Goal: Task Accomplishment & Management: Use online tool/utility

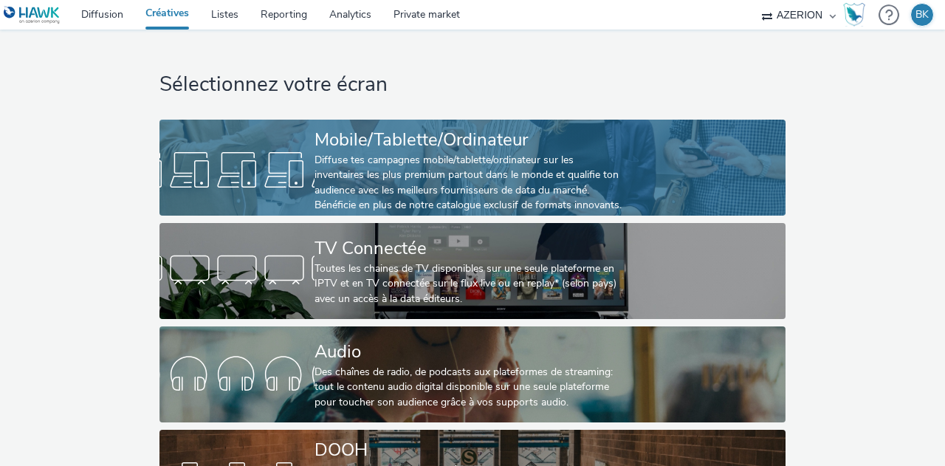
click at [364, 168] on div "Diffuse tes campagnes mobile/tablette/ordinateur sur les inventaires les plus p…" at bounding box center [470, 183] width 310 height 61
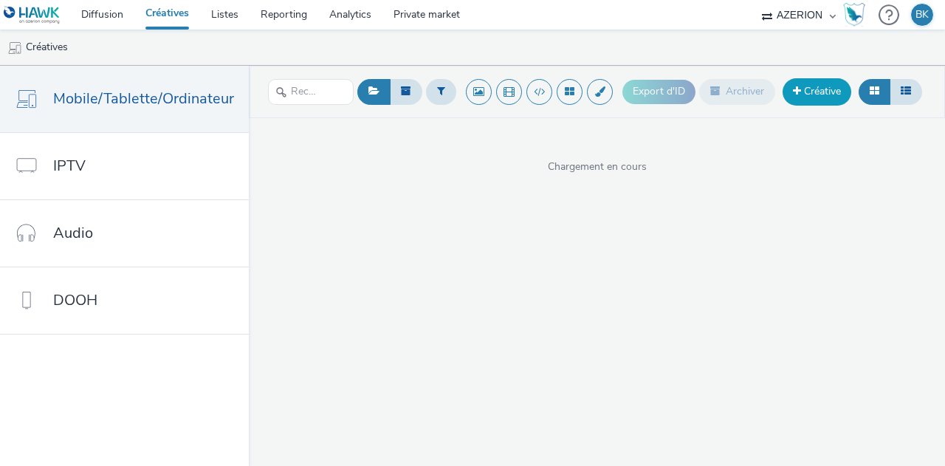
click at [815, 92] on link "Créative" at bounding box center [817, 91] width 69 height 27
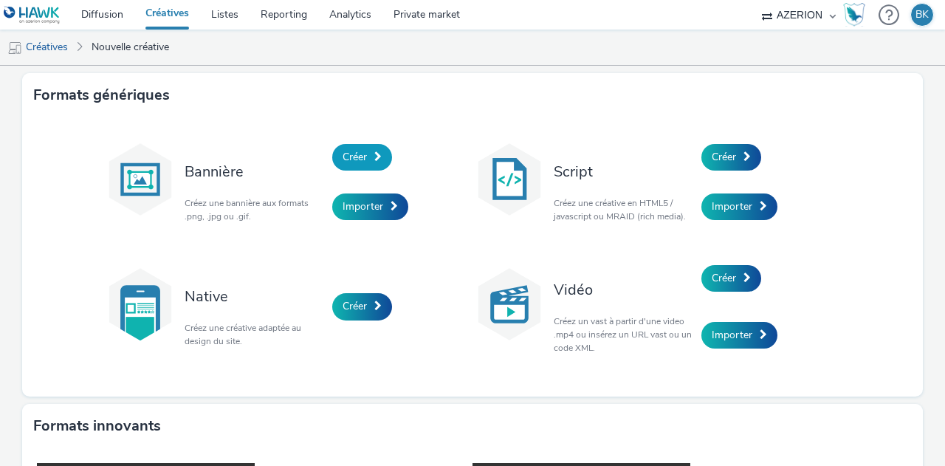
click at [354, 157] on span "Créer" at bounding box center [355, 157] width 24 height 14
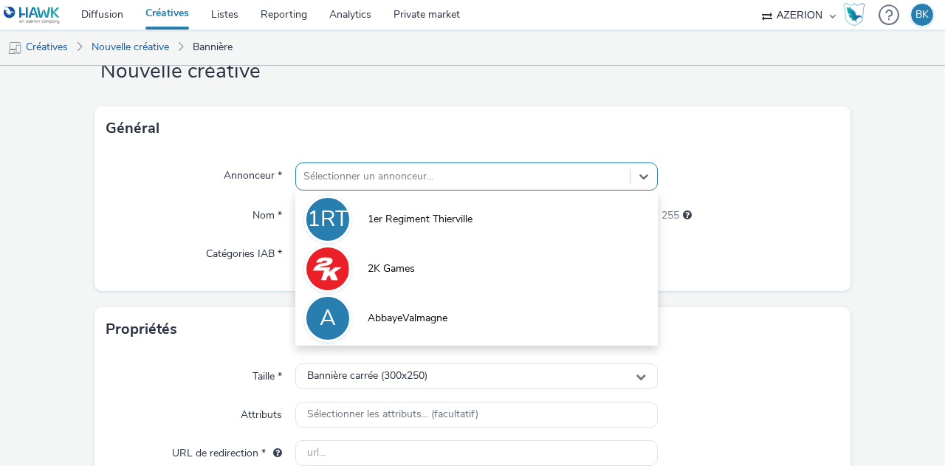
click at [385, 191] on div "option 1er Regiment Thierville focused, 1 of 10. 10 results available. Use Up a…" at bounding box center [476, 176] width 363 height 28
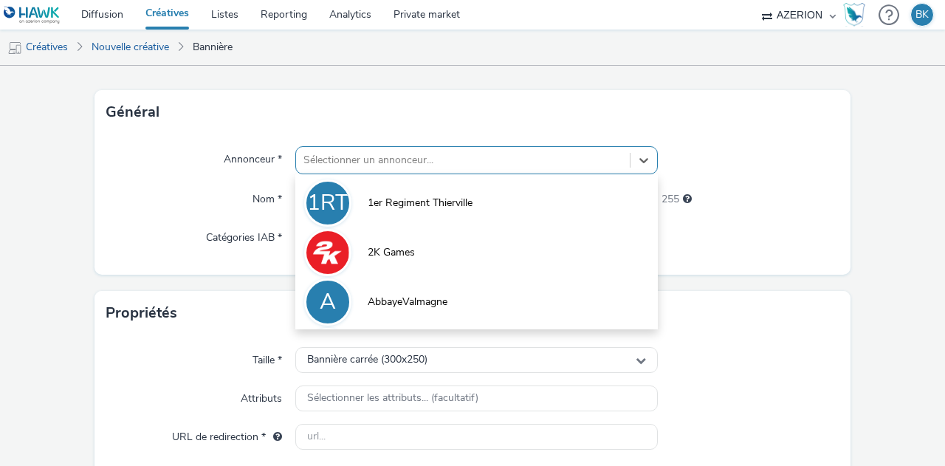
scroll to position [66, 0]
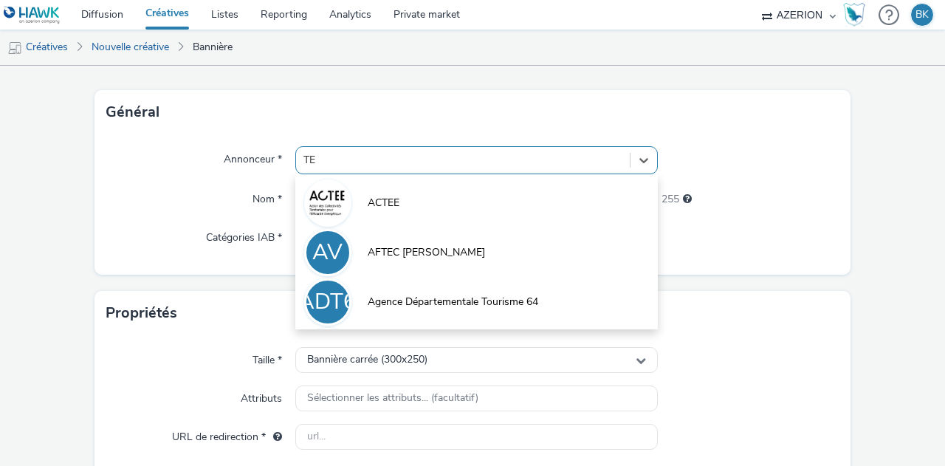
type input "[PERSON_NAME]"
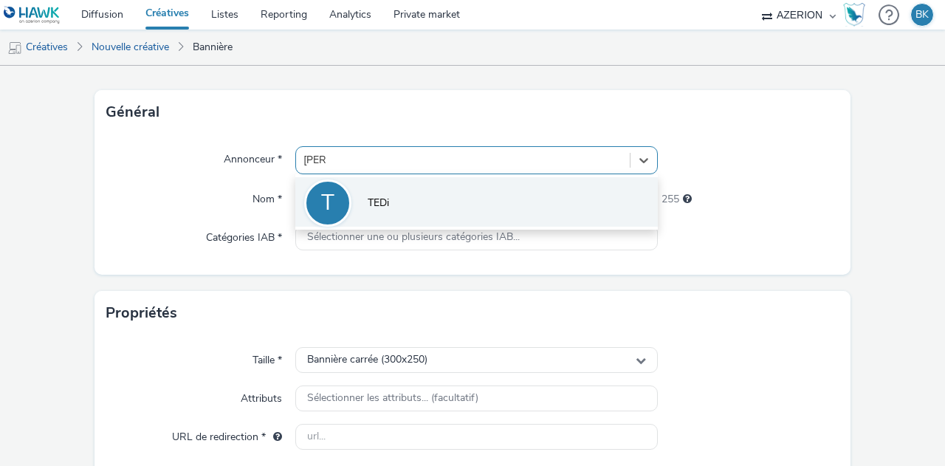
click at [393, 209] on li "T TEDi" at bounding box center [476, 201] width 363 height 49
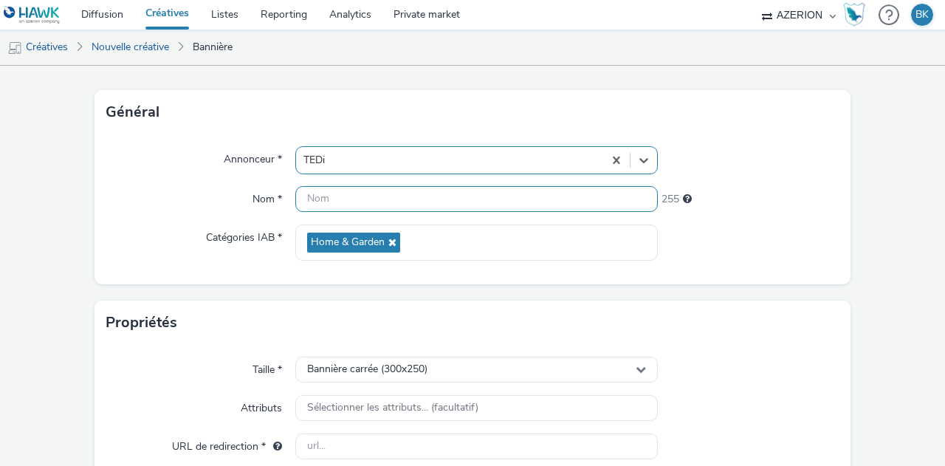
click at [372, 198] on input "text" at bounding box center [476, 199] width 363 height 26
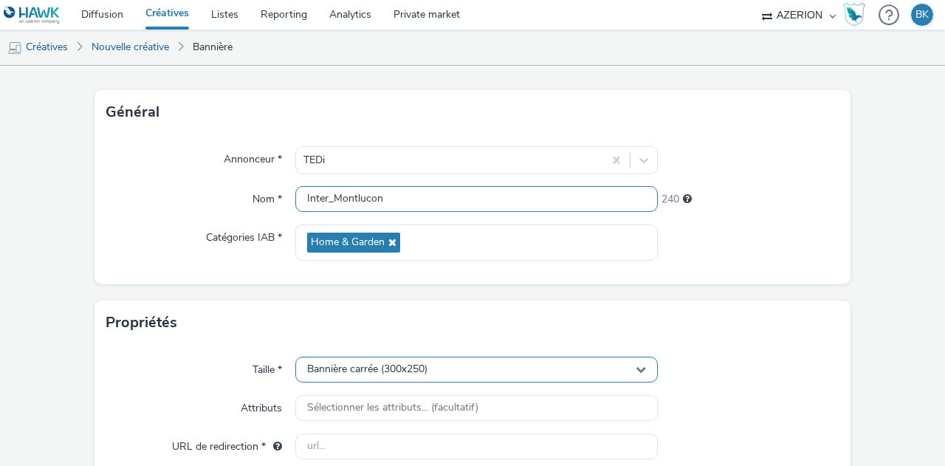
type input "Inter_Montlucon"
click at [445, 375] on div "Bannière carrée (300x250)" at bounding box center [476, 370] width 363 height 26
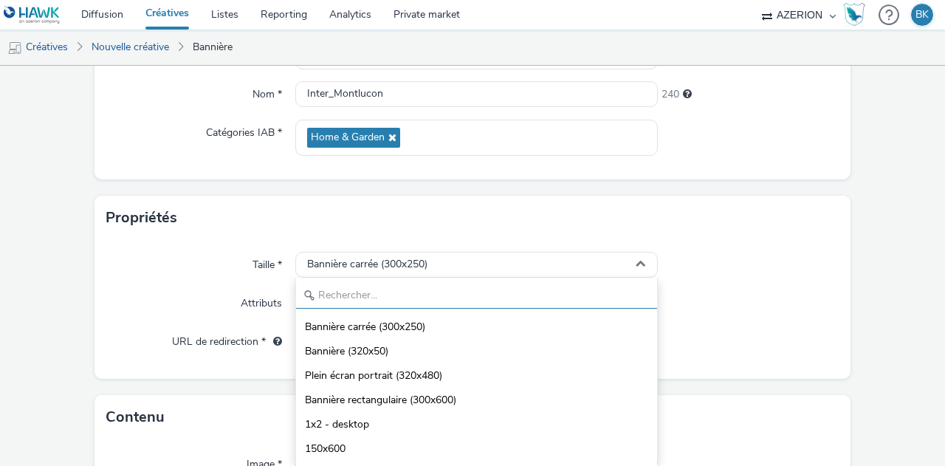
scroll to position [148, 0]
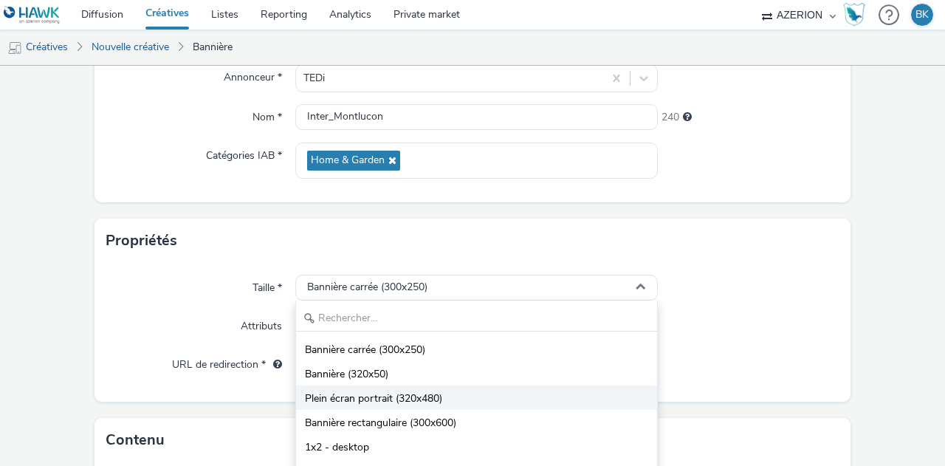
click at [449, 403] on li "Plein écran portrait (320x480)" at bounding box center [476, 398] width 361 height 24
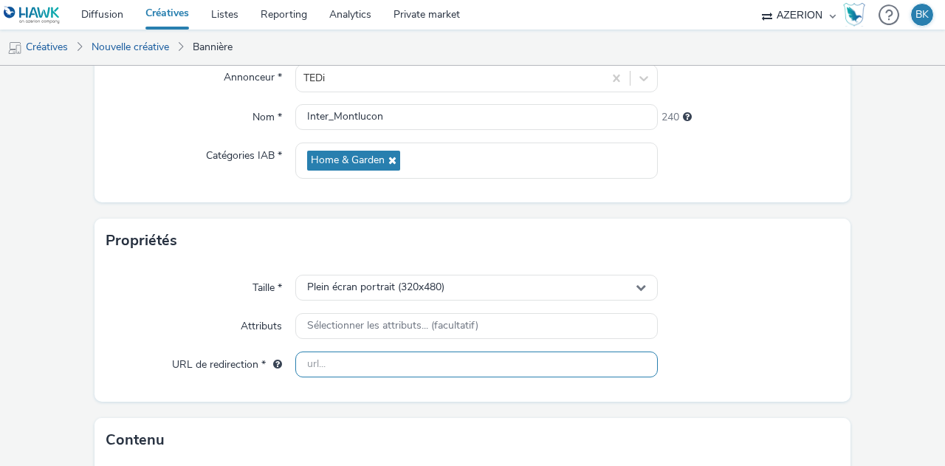
click at [394, 367] on input "text" at bounding box center [476, 365] width 363 height 26
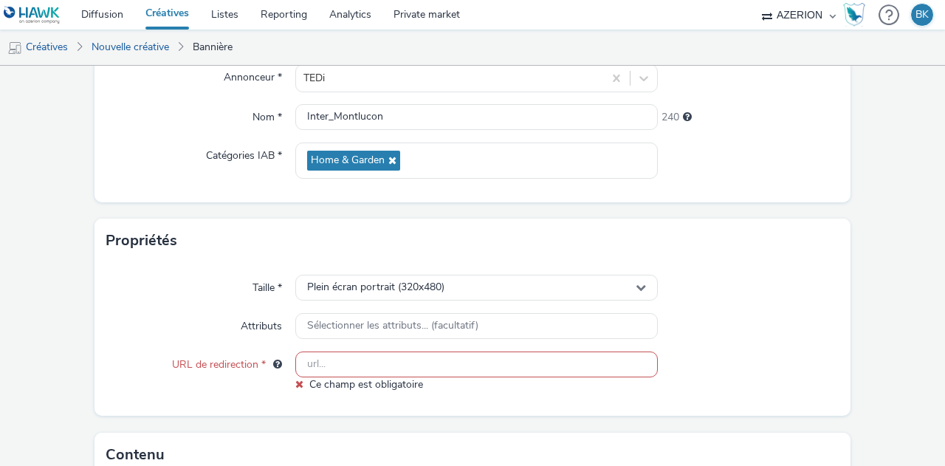
paste input "[URL][DOMAIN_NAME]"
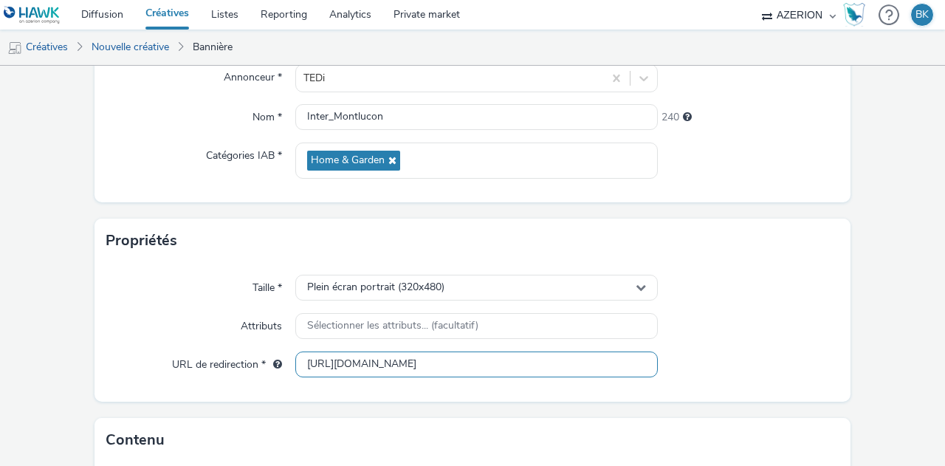
type input "[URL][DOMAIN_NAME]"
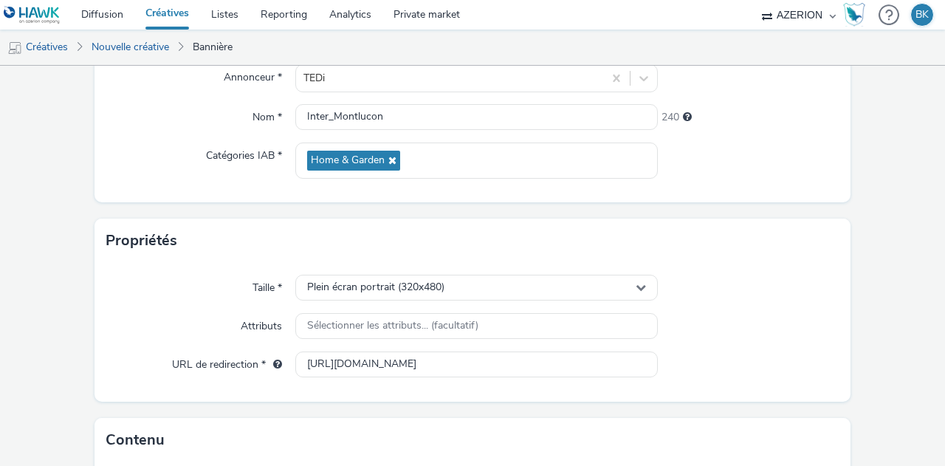
click at [786, 339] on div "Taille * Plein écran portrait (320x480) Attributs Sélectionner les attributs...…" at bounding box center [473, 332] width 756 height 139
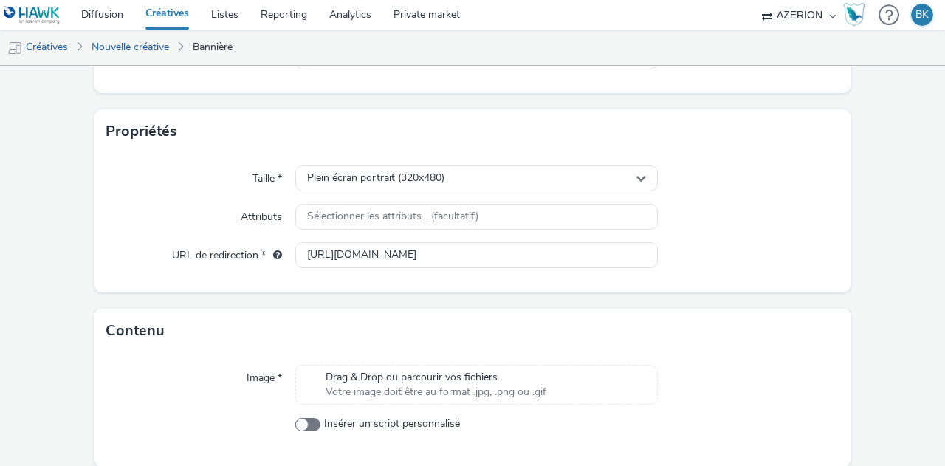
scroll to position [164, 0]
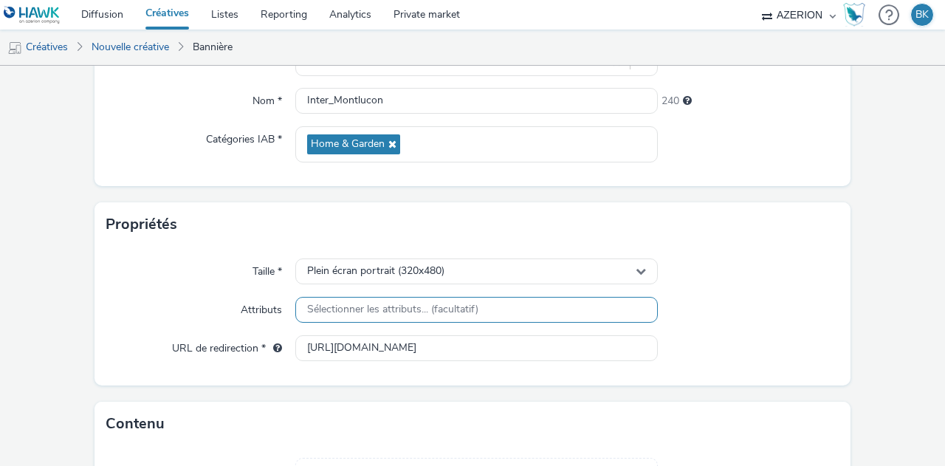
click at [451, 299] on div "Sélectionner les attributs... (facultatif)" at bounding box center [476, 310] width 363 height 26
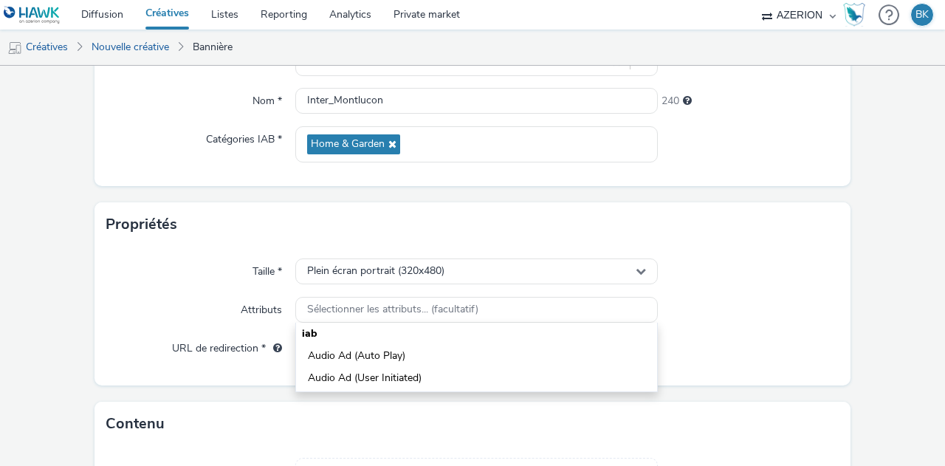
click at [823, 278] on div at bounding box center [749, 272] width 182 height 27
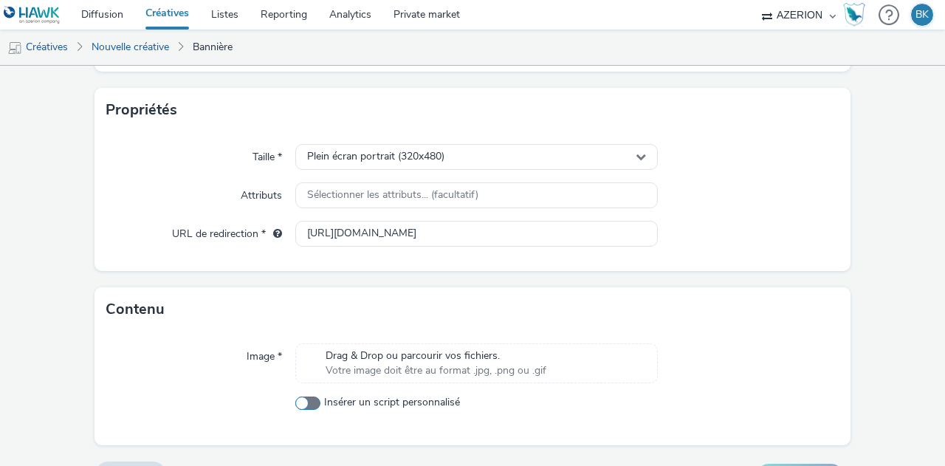
scroll to position [312, 0]
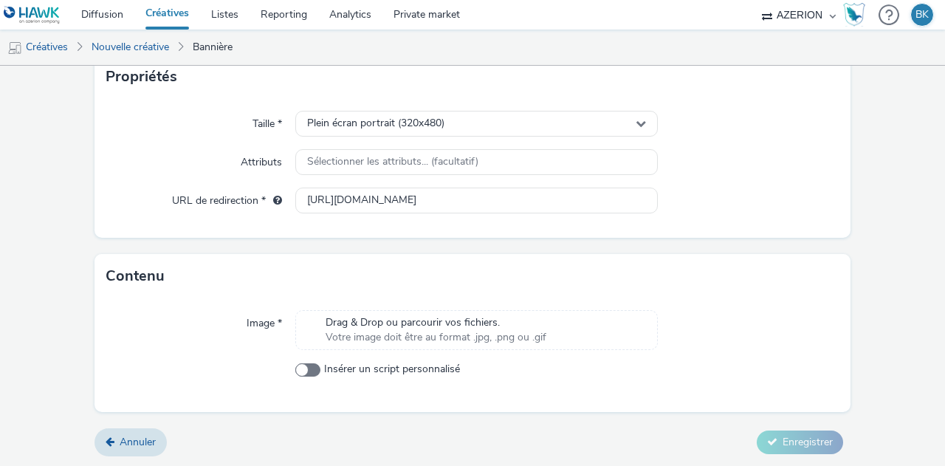
click at [516, 327] on span "Drag & Drop ou parcourir vos fichiers." at bounding box center [436, 322] width 221 height 15
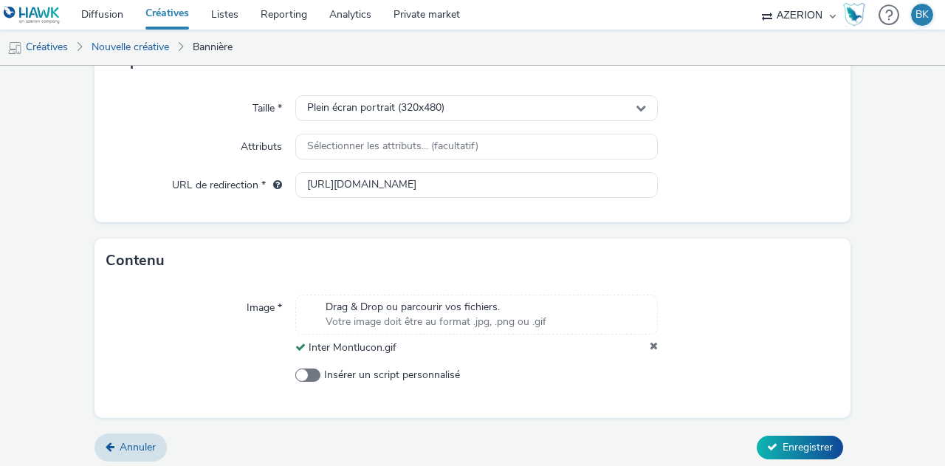
scroll to position [332, 0]
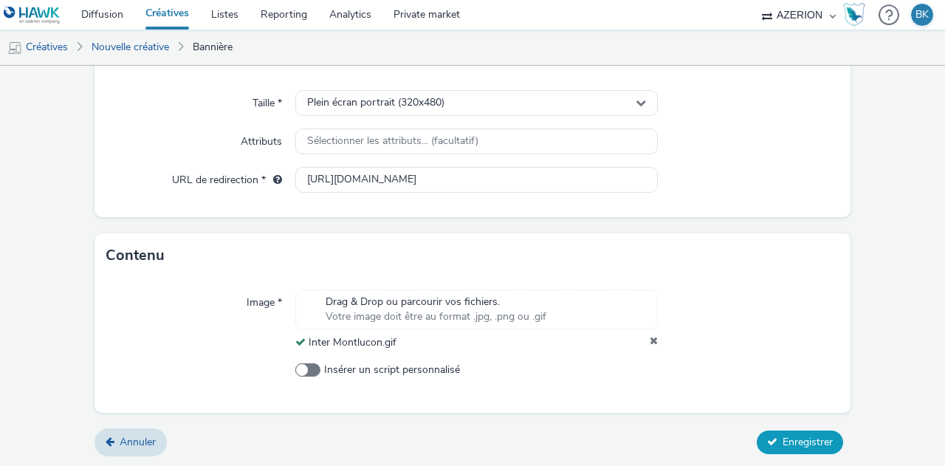
click at [818, 440] on span "Enregistrer" at bounding box center [808, 442] width 50 height 14
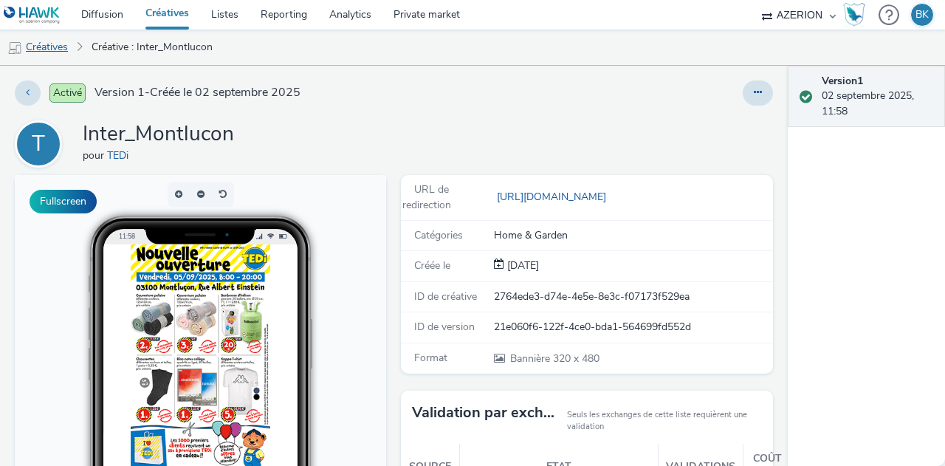
click at [39, 51] on link "Créatives" at bounding box center [37, 47] width 75 height 35
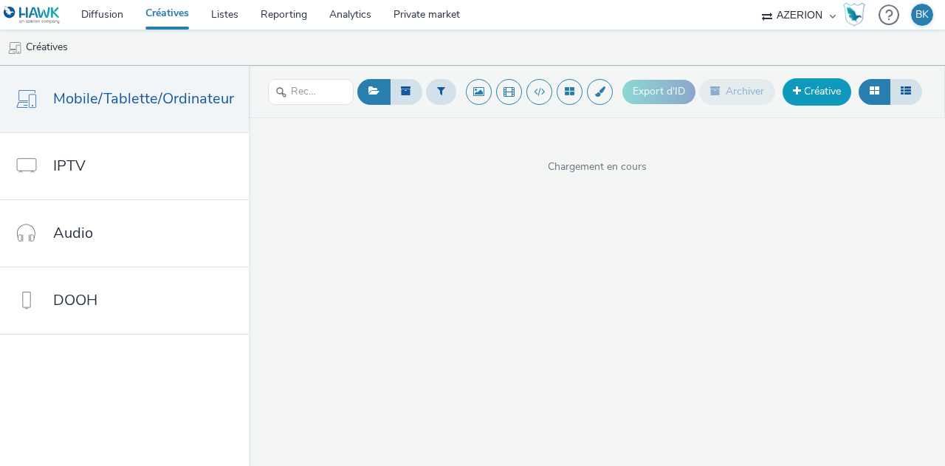
click at [814, 95] on link "Créative" at bounding box center [817, 91] width 69 height 27
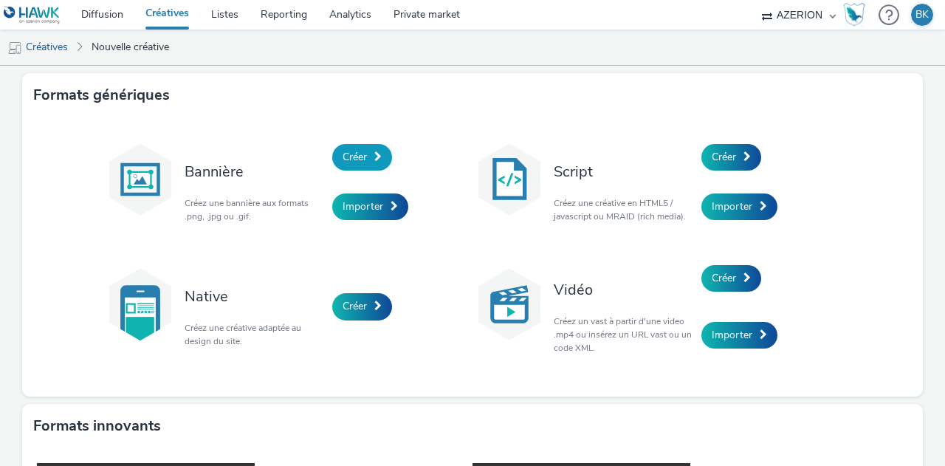
click at [369, 149] on link "Créer" at bounding box center [362, 157] width 60 height 27
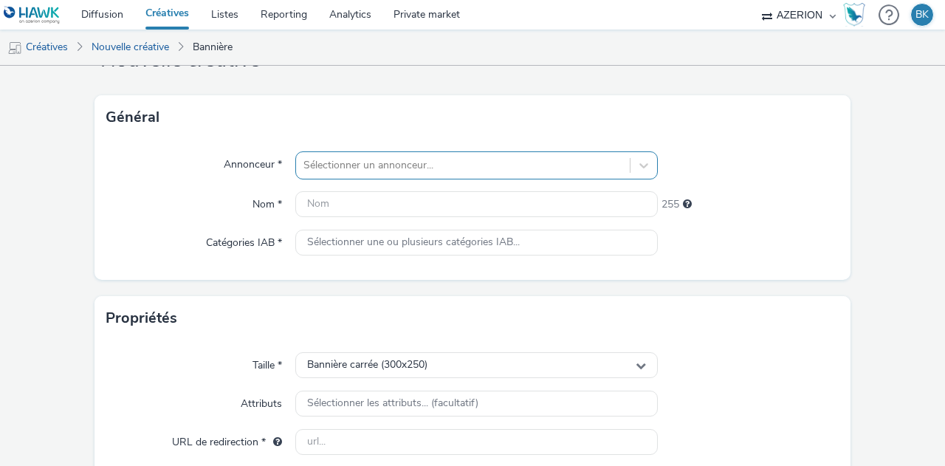
click at [338, 179] on div "Sélectionner un annonceur..." at bounding box center [476, 165] width 363 height 28
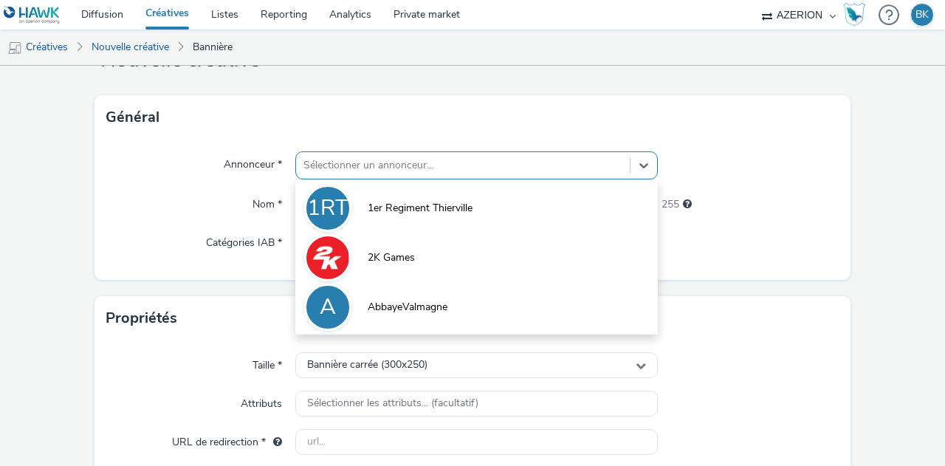
scroll to position [66, 0]
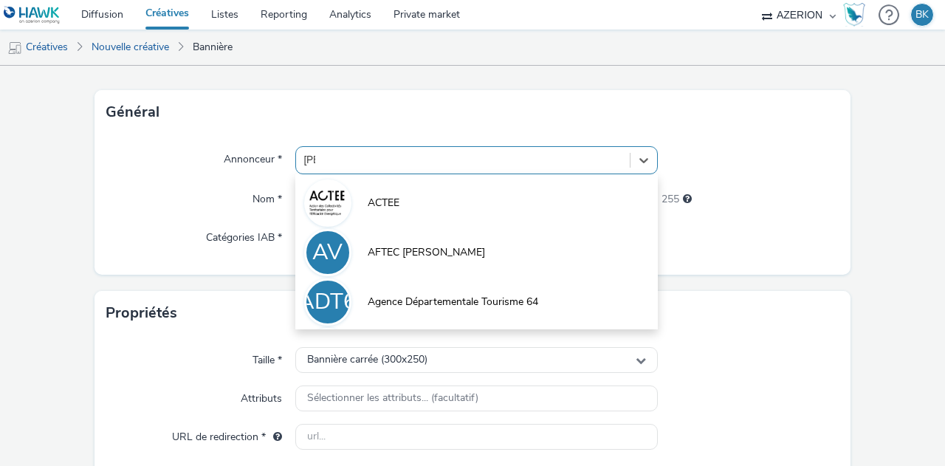
type input "tedi"
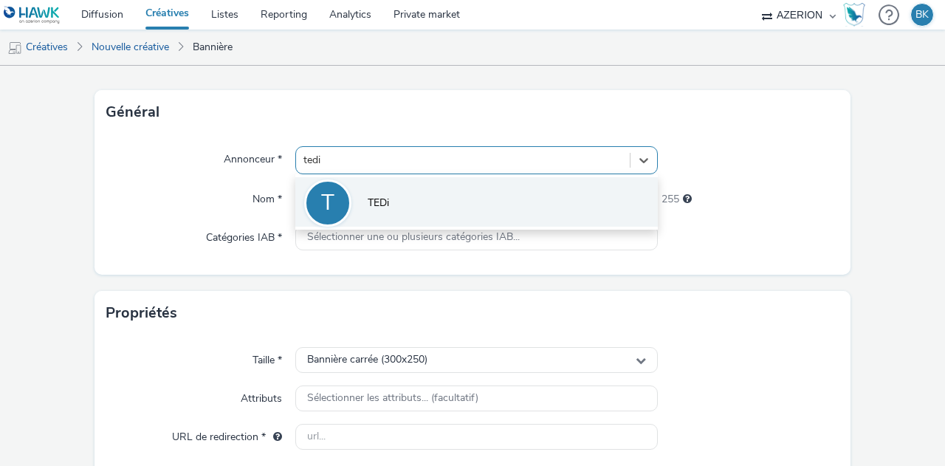
click at [393, 191] on li "T TEDi" at bounding box center [476, 201] width 363 height 49
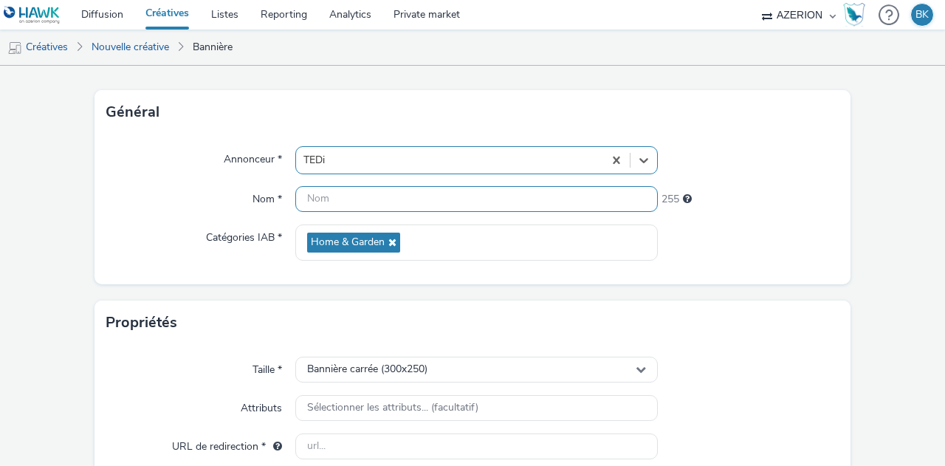
click at [388, 199] on input "text" at bounding box center [476, 199] width 363 height 26
type input "MPU_Montlucon"
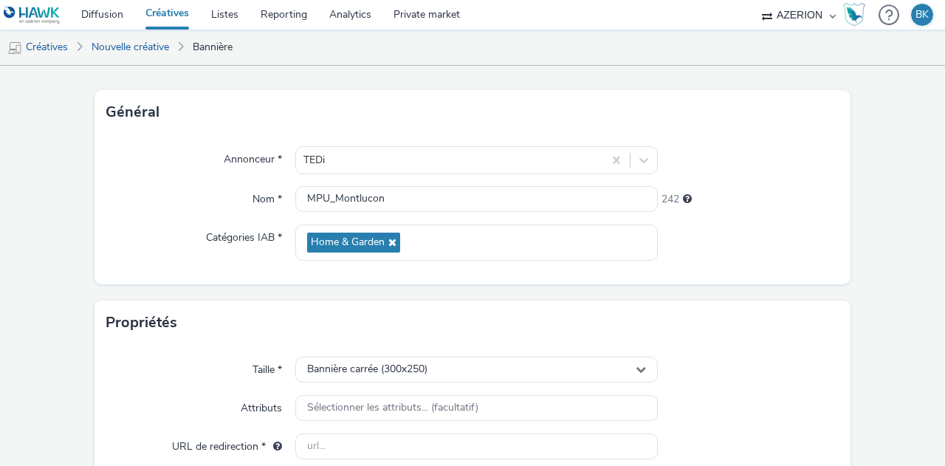
click at [736, 302] on div "Propriétés" at bounding box center [473, 323] width 756 height 44
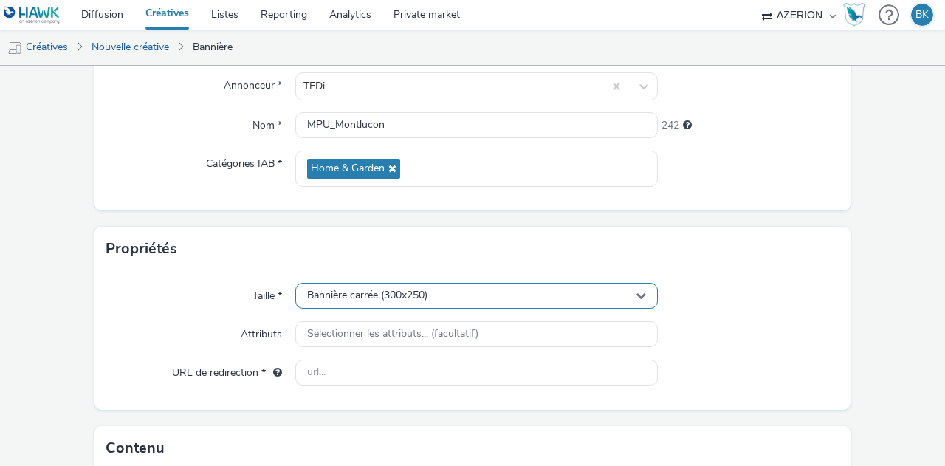
click at [481, 284] on div "Bannière carrée (300x250)" at bounding box center [476, 296] width 363 height 26
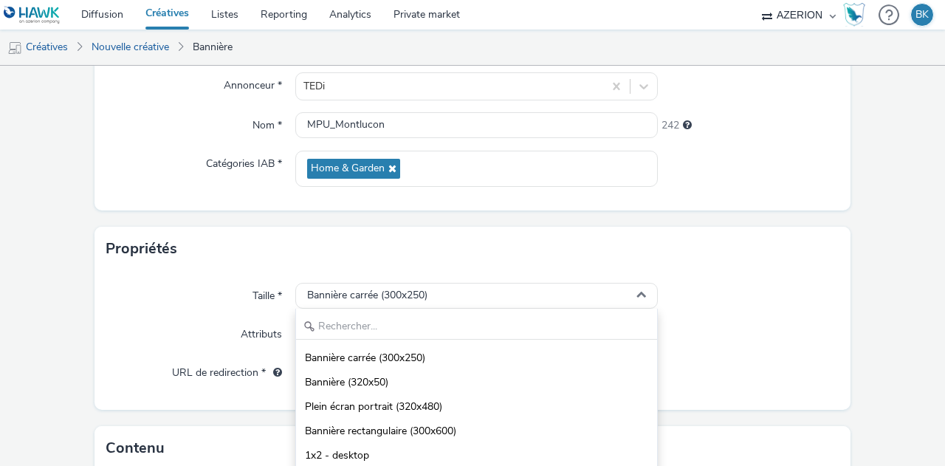
click at [558, 225] on form "Nouvelle créative Général Annonceur * TEDi Nom * MPU_Montlucon 242 Catégories I…" at bounding box center [472, 283] width 945 height 714
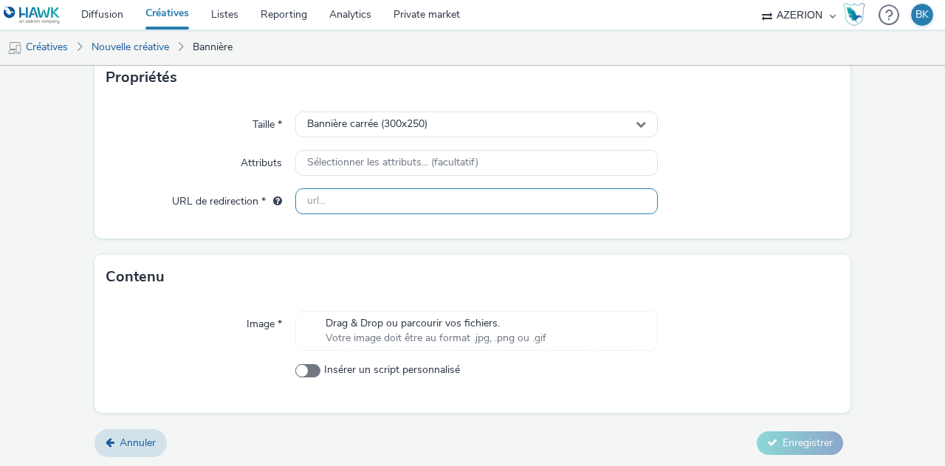
scroll to position [312, 0]
click at [421, 203] on input "text" at bounding box center [476, 201] width 363 height 26
type input "t"
paste input "[URL][DOMAIN_NAME]"
type input "[URL][DOMAIN_NAME]"
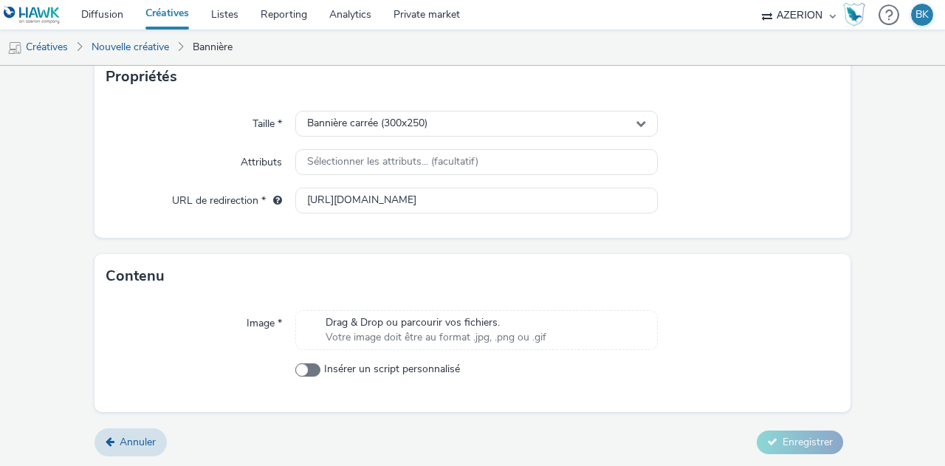
click at [544, 281] on div "Contenu" at bounding box center [473, 276] width 756 height 44
click at [508, 333] on span "Votre image doit être au format .jpg, .png ou .gif" at bounding box center [436, 337] width 221 height 15
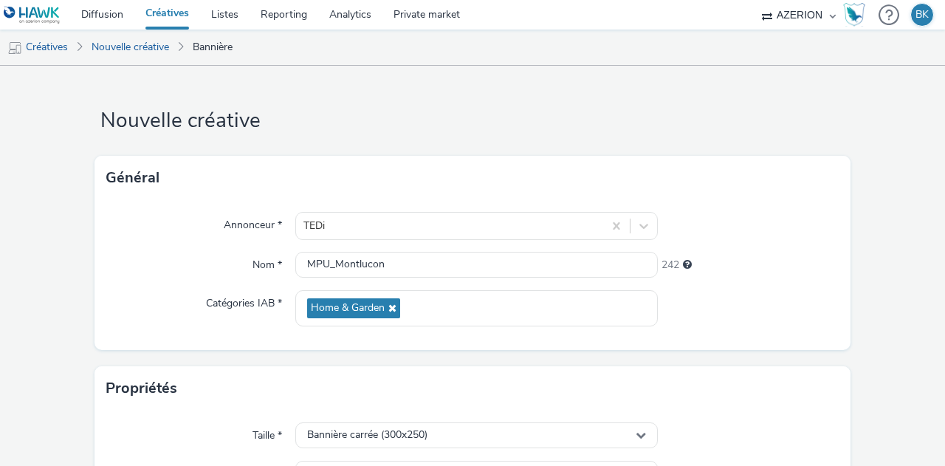
scroll to position [332, 0]
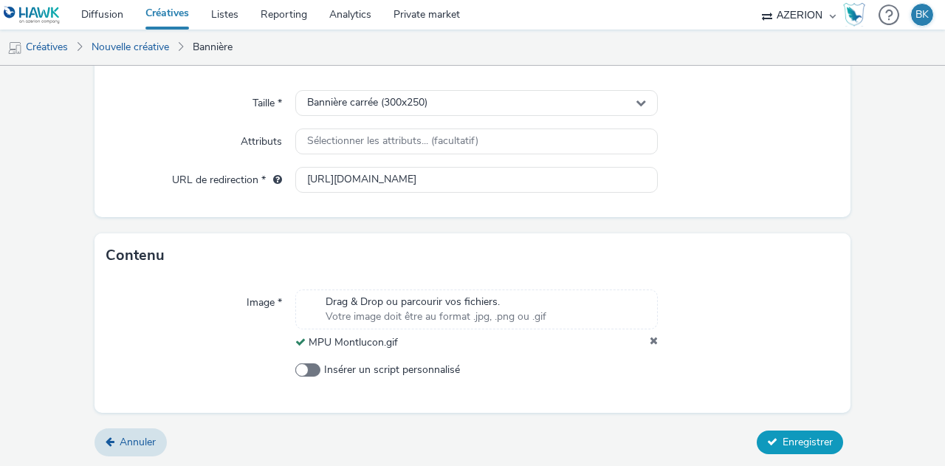
click at [798, 435] on span "Enregistrer" at bounding box center [808, 442] width 50 height 14
